Goal: Task Accomplishment & Management: Manage account settings

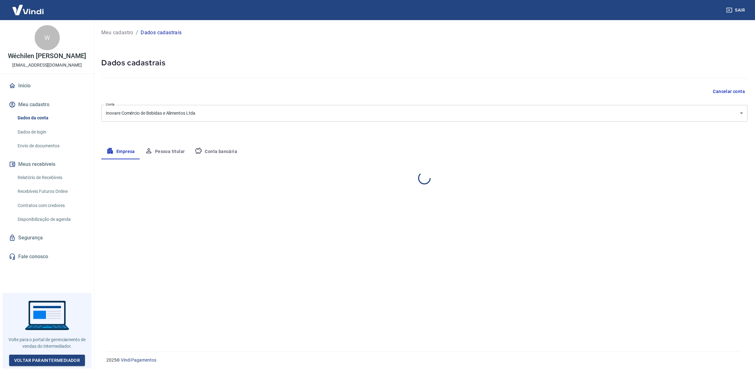
select select "RS"
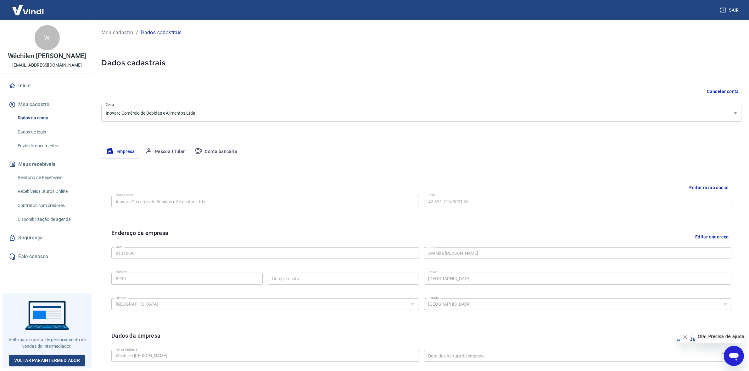
click at [215, 158] on button "Conta bancária" at bounding box center [216, 151] width 53 height 15
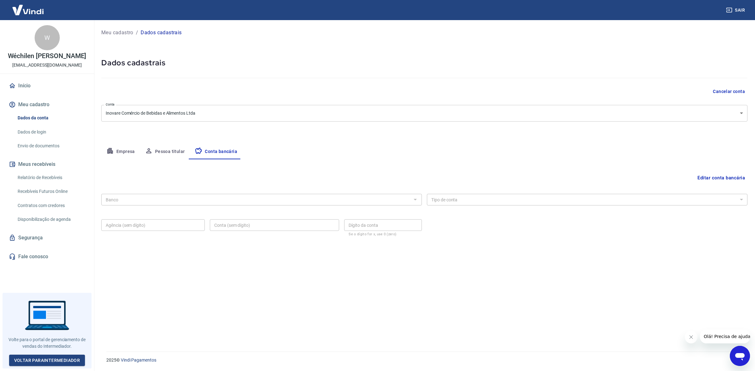
click at [727, 176] on button "Editar conta bancária" at bounding box center [721, 178] width 53 height 12
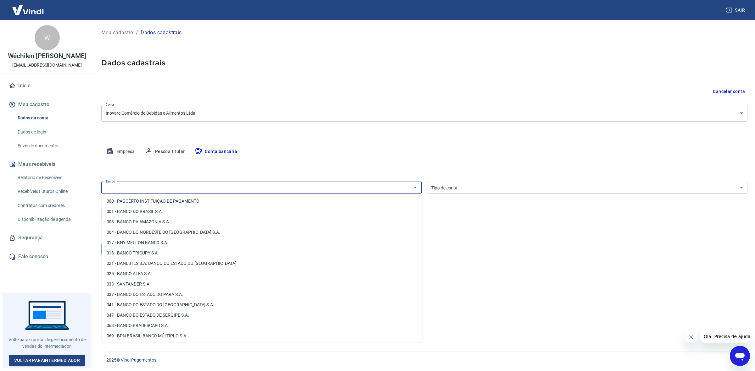
click at [133, 185] on input "Banco" at bounding box center [256, 188] width 306 height 8
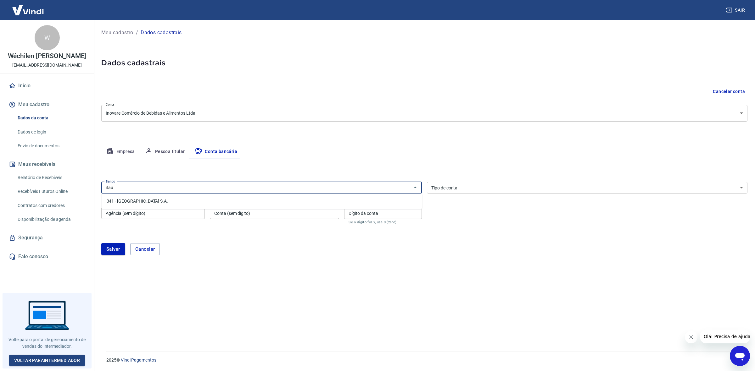
click at [130, 202] on li "341 - ITAÚ UNIBANCO S.A." at bounding box center [262, 201] width 320 height 10
type input "341 - ITAÚ UNIBANCO S.A."
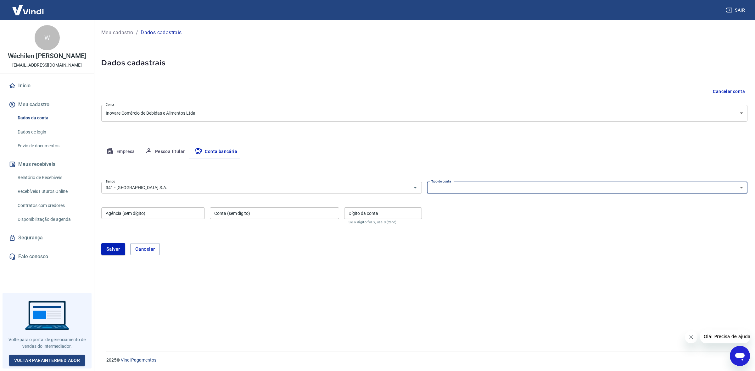
drag, startPoint x: 458, startPoint y: 184, endPoint x: 451, endPoint y: 189, distance: 8.3
click at [458, 184] on select "Conta Corrente Conta Poupança" at bounding box center [587, 188] width 320 height 12
select select "1"
click at [427, 182] on select "Conta Corrente Conta Poupança" at bounding box center [587, 188] width 320 height 12
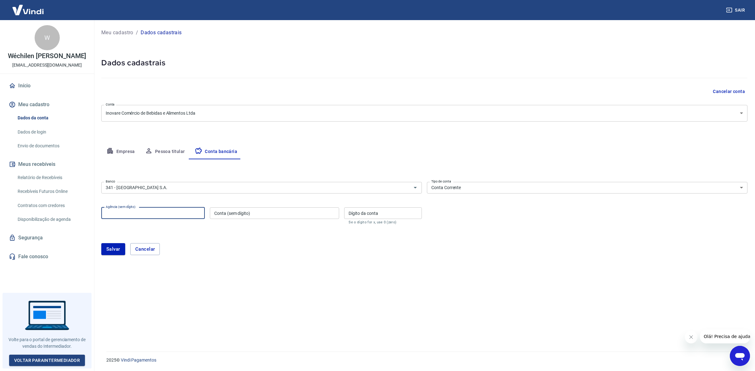
click at [162, 215] on input "Agência (sem dígito)" at bounding box center [152, 214] width 103 height 12
click at [400, 217] on input "Dígito da conta" at bounding box center [383, 214] width 78 height 12
click at [501, 225] on div "Banco 341 - ITAÚ UNIBANCO S.A. Banco Tipo de conta Conta Corrente Conta Poupanç…" at bounding box center [424, 203] width 646 height 46
click at [156, 214] on input "Agência (sem dígito)" at bounding box center [152, 214] width 103 height 12
paste input "1687"
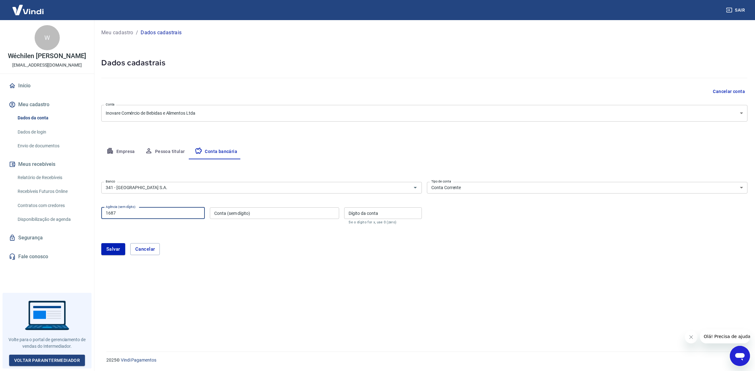
type input "1687"
click at [278, 212] on input "Conta (sem dígito)" at bounding box center [274, 214] width 129 height 12
paste input "98891"
type input "98891"
click at [411, 215] on input "Dígito da conta" at bounding box center [383, 214] width 78 height 12
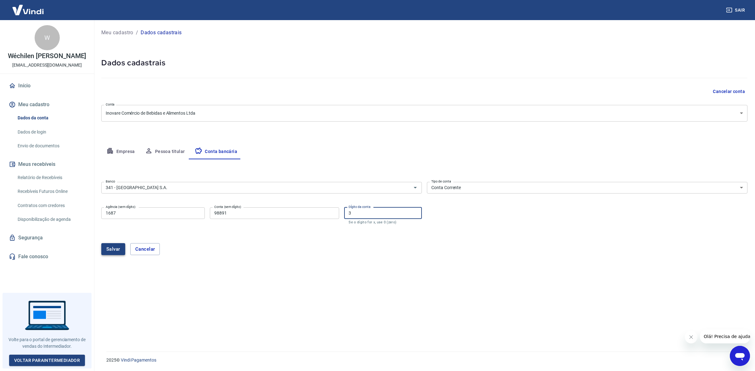
type input "3"
click at [111, 248] on button "Salvar" at bounding box center [113, 249] width 24 height 12
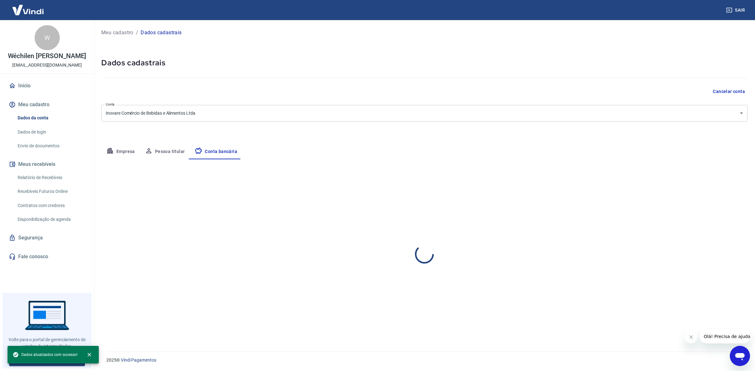
select select "1"
click at [46, 151] on link "Envio de documentos" at bounding box center [50, 146] width 71 height 13
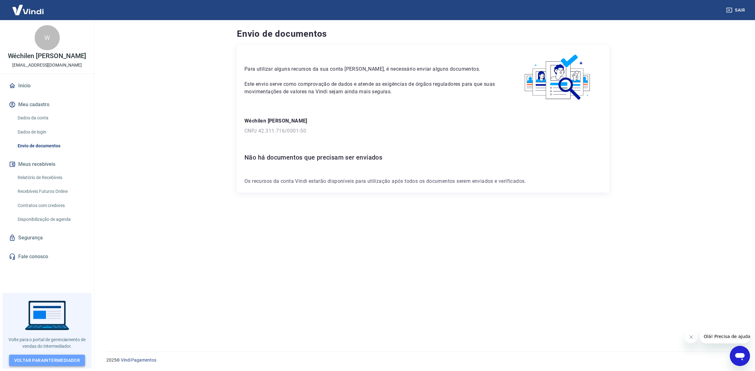
click at [41, 364] on link "Voltar para Intermediador" at bounding box center [47, 361] width 76 height 12
